Goal: Task Accomplishment & Management: Manage account settings

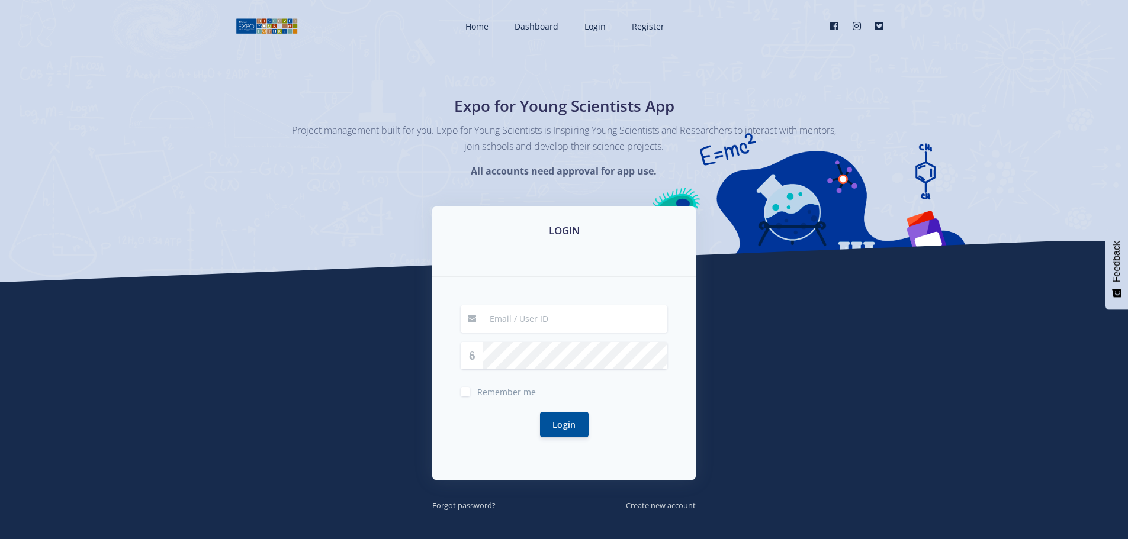
click at [541, 316] on input at bounding box center [575, 319] width 185 height 27
type input "[EMAIL_ADDRESS][DOMAIN_NAME]"
click at [504, 395] on span "Remember me" at bounding box center [506, 392] width 59 height 11
click at [485, 391] on input "Remember me" at bounding box center [481, 388] width 8 height 8
click at [477, 393] on label "Remember me" at bounding box center [506, 389] width 59 height 9
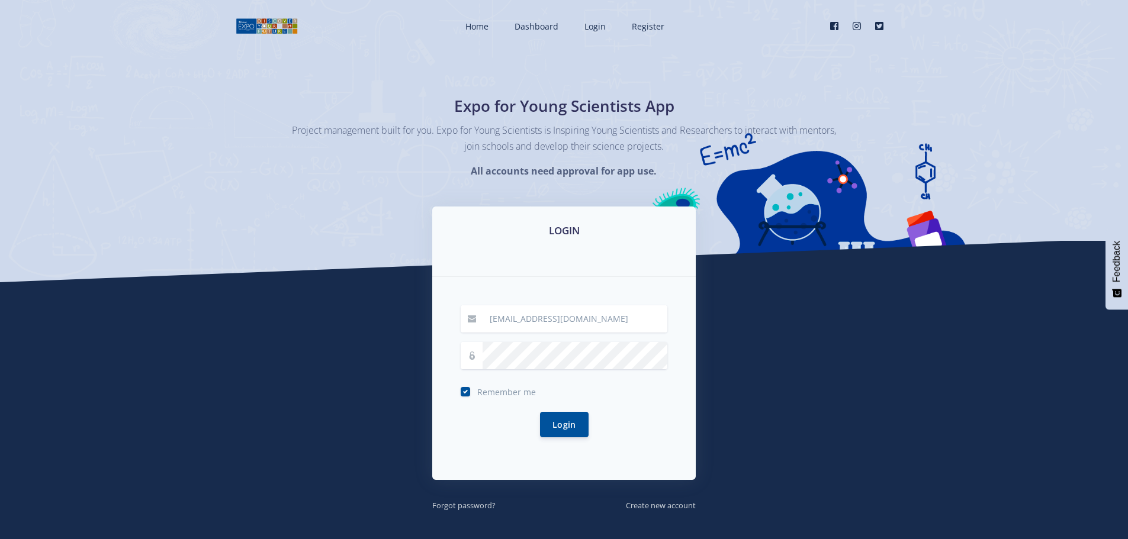
click at [477, 391] on input "Remember me" at bounding box center [481, 388] width 8 height 8
checkbox input "false"
click at [463, 504] on small "Forgot password?" at bounding box center [463, 505] width 63 height 11
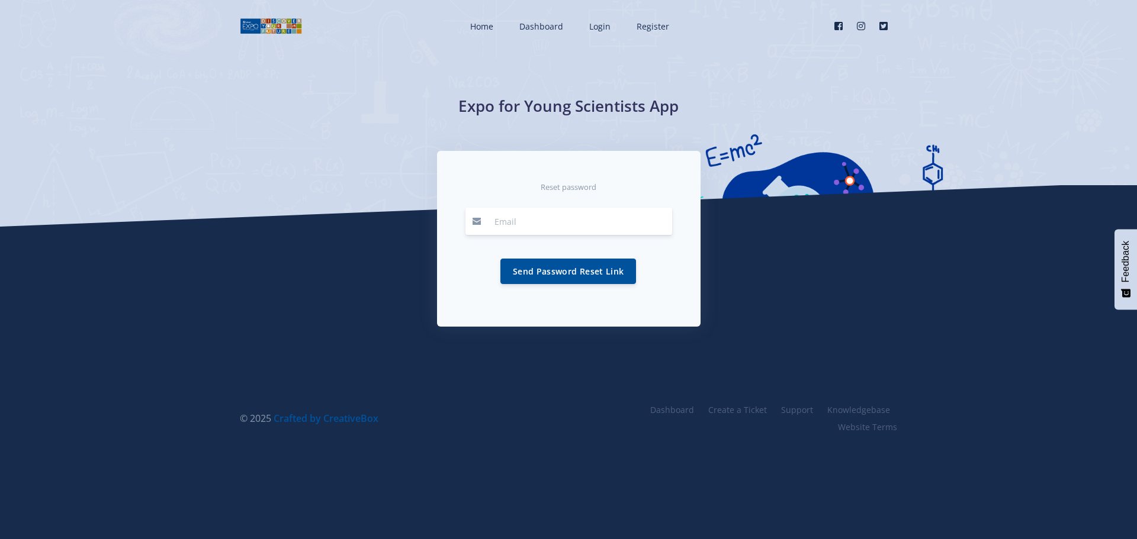
click at [526, 220] on input "email" at bounding box center [579, 221] width 185 height 27
type input "[EMAIL_ADDRESS][DOMAIN_NAME]"
click at [576, 274] on button "Send Password Reset Link" at bounding box center [568, 270] width 136 height 25
